Goal: Information Seeking & Learning: Learn about a topic

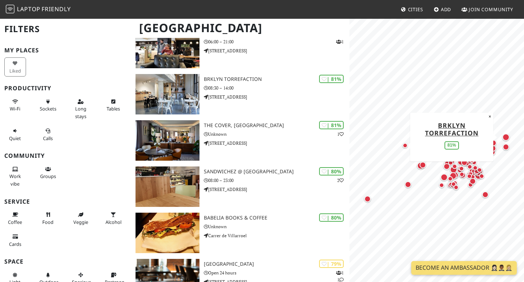
scroll to position [314, 0]
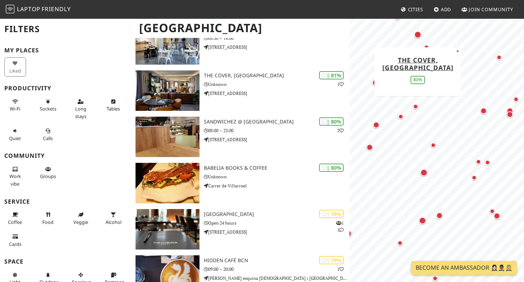
click at [421, 33] on div "Map marker" at bounding box center [417, 35] width 10 height 10
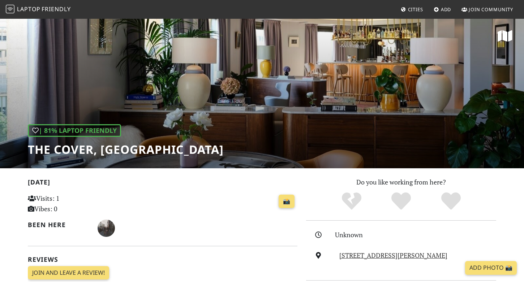
click at [212, 115] on div "| 81% Laptop Friendly The Cover, [GEOGRAPHIC_DATA]" at bounding box center [262, 93] width 524 height 150
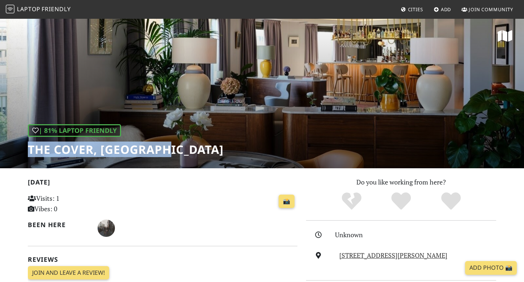
drag, startPoint x: 29, startPoint y: 148, endPoint x: 181, endPoint y: 148, distance: 152.0
click at [181, 148] on div "| 81% Laptop Friendly The Cover, [GEOGRAPHIC_DATA]" at bounding box center [262, 93] width 524 height 150
